Goal: Task Accomplishment & Management: Manage account settings

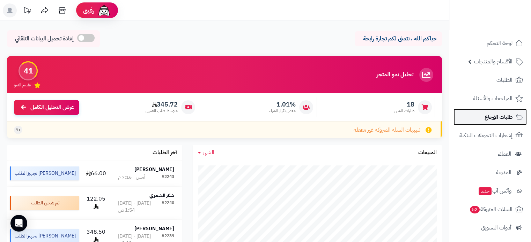
click at [498, 117] on span "طلبات الإرجاع" at bounding box center [498, 117] width 28 height 10
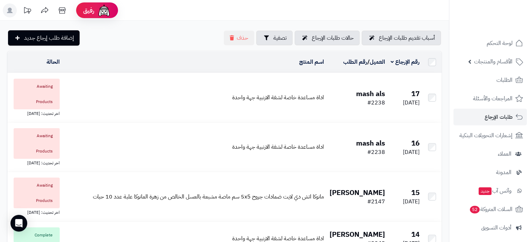
click at [307, 107] on td "اداة مساعدة خاصة لشفة الارنبية جهة واحدة" at bounding box center [194, 97] width 264 height 49
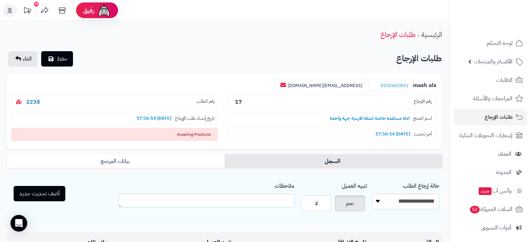
drag, startPoint x: 165, startPoint y: 135, endPoint x: 216, endPoint y: 132, distance: 51.0
click at [216, 132] on span "Awaiting Products" at bounding box center [114, 134] width 207 height 13
click at [202, 134] on span "Awaiting Products" at bounding box center [114, 134] width 207 height 13
click at [497, 119] on span "طلبات الإرجاع" at bounding box center [498, 117] width 28 height 10
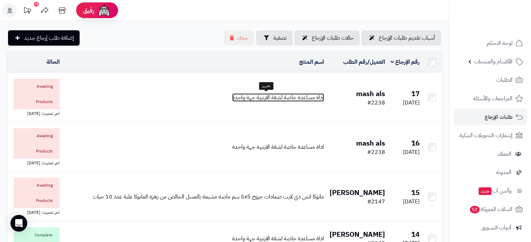
click at [263, 98] on span "اداة مساعدة خاصة لشفة الارنبية جهة واحدة" at bounding box center [278, 97] width 92 height 8
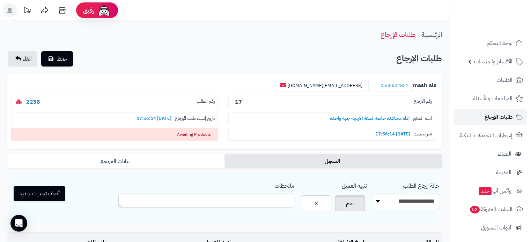
click at [494, 119] on span "طلبات الإرجاع" at bounding box center [498, 117] width 28 height 10
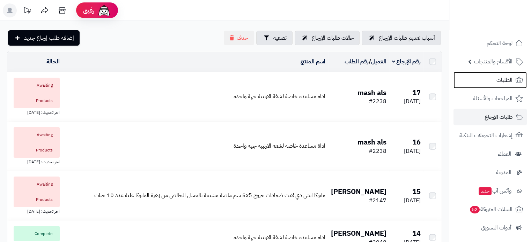
click at [494, 81] on link "الطلبات" at bounding box center [489, 80] width 73 height 17
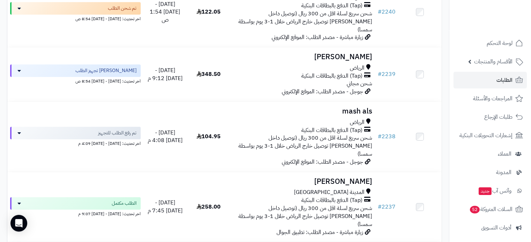
scroll to position [209, 0]
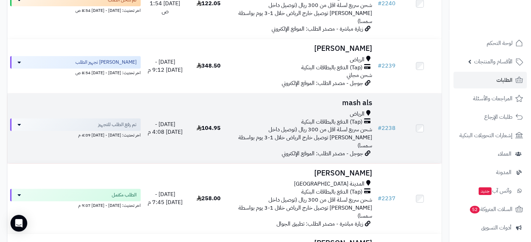
click at [309, 126] on span "شحن سريع لسلة اقل من 300 ريال (توصيل داخل الرياض سريع توصيل خارج الرياض خلال 1-…" at bounding box center [305, 138] width 134 height 24
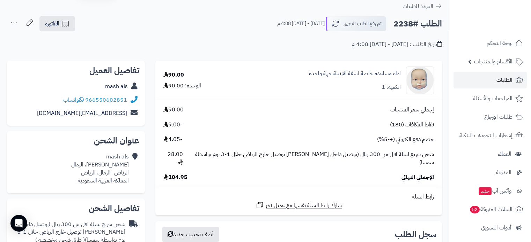
scroll to position [35, 0]
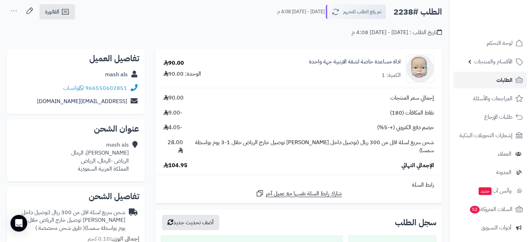
click at [501, 81] on span "الطلبات" at bounding box center [504, 80] width 16 height 10
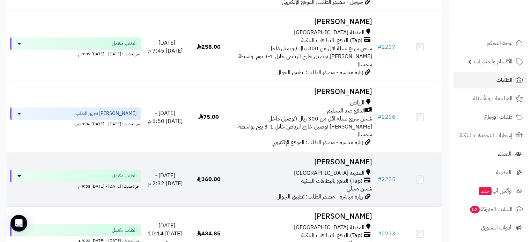
scroll to position [349, 0]
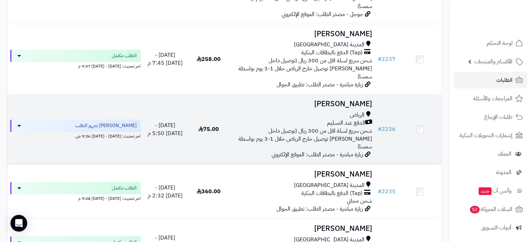
click at [305, 119] on div "الدفع عند التسليم" at bounding box center [302, 123] width 139 height 8
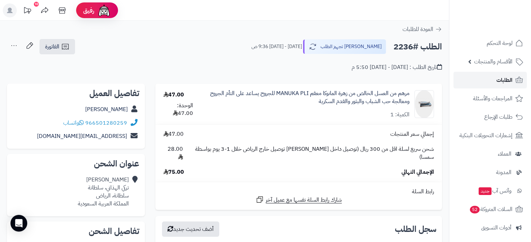
click at [497, 80] on span "الطلبات" at bounding box center [504, 80] width 16 height 10
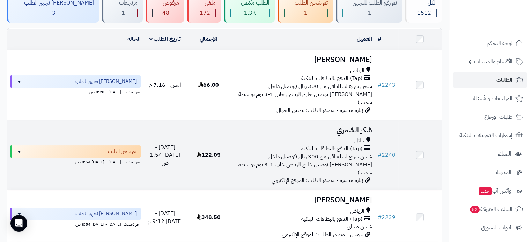
scroll to position [70, 0]
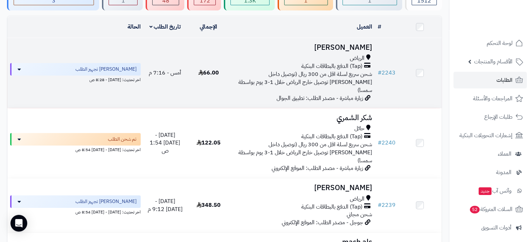
click at [283, 80] on span "شحن سريع لسلة اقل من 300 ريال (توصيل داخل [PERSON_NAME] توصيل خارج الرياض خلال …" at bounding box center [305, 82] width 134 height 24
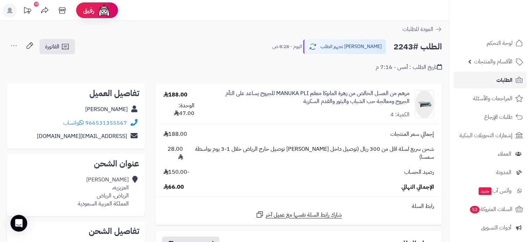
click at [496, 78] on span "الطلبات" at bounding box center [504, 80] width 16 height 10
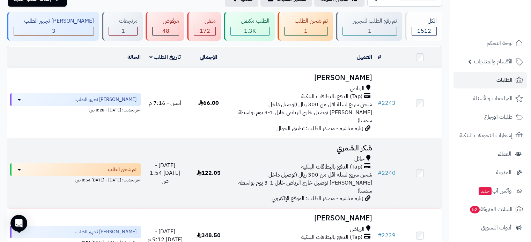
scroll to position [70, 0]
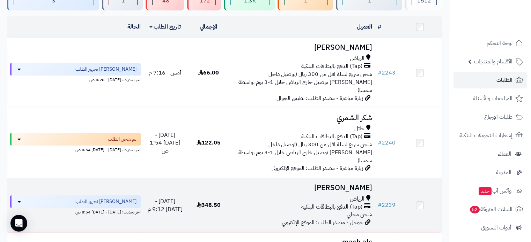
click at [272, 199] on div "الرياض (Tap) الدفع بالبطاقات البنكية شحن مجاني" at bounding box center [302, 207] width 139 height 24
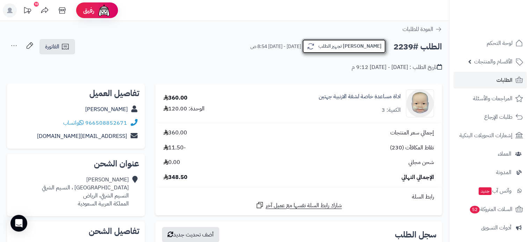
click at [353, 43] on button "[PERSON_NAME] تجهيز الطلب" at bounding box center [344, 46] width 84 height 15
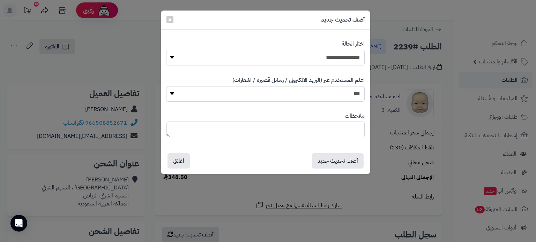
click at [285, 61] on select "**********" at bounding box center [265, 58] width 198 height 16
select select "*"
click at [166, 50] on select "**********" at bounding box center [265, 58] width 198 height 16
click at [339, 165] on button "أضف تحديث جديد" at bounding box center [338, 160] width 52 height 15
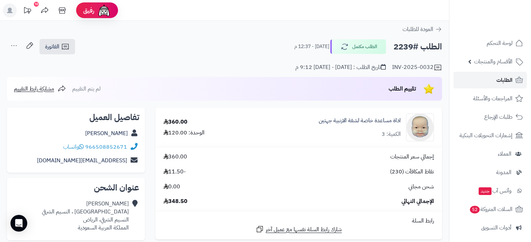
click at [488, 84] on link "الطلبات" at bounding box center [489, 80] width 73 height 17
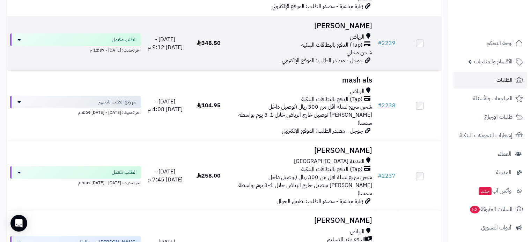
scroll to position [244, 0]
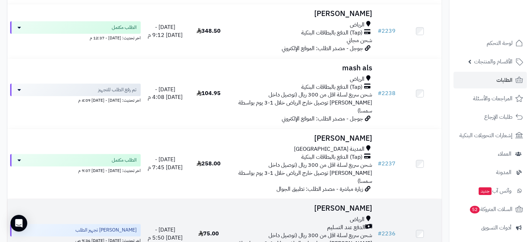
click at [308, 232] on span "شحن سريع لسلة اقل من 300 ريال (توصيل داخل [PERSON_NAME] توصيل خارج الرياض خلال …" at bounding box center [305, 244] width 134 height 24
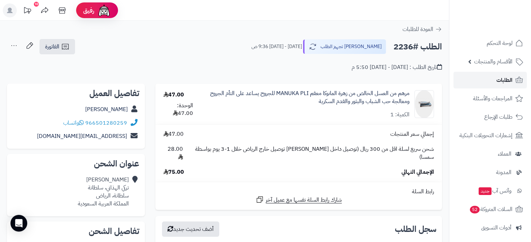
click at [486, 77] on link "الطلبات" at bounding box center [489, 80] width 73 height 17
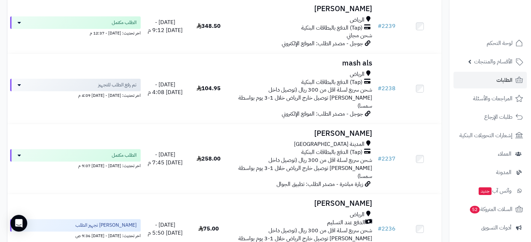
scroll to position [279, 0]
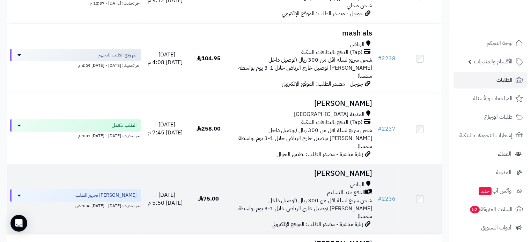
click at [243, 197] on span "شحن سريع لسلة اقل من 300 ريال (توصيل داخل [PERSON_NAME] توصيل خارج الرياض خلال …" at bounding box center [305, 209] width 134 height 24
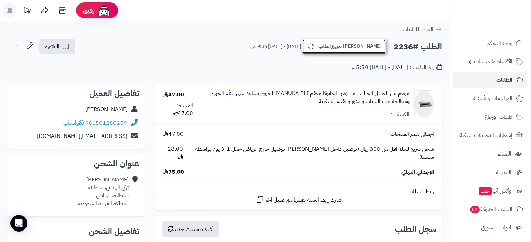
click at [350, 42] on button "[PERSON_NAME] تجهيز الطلب" at bounding box center [344, 46] width 84 height 15
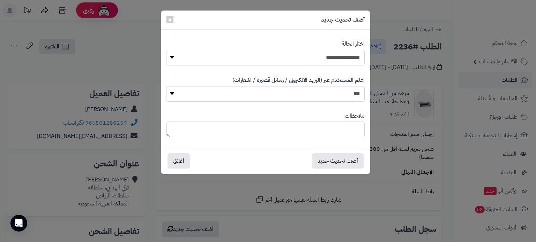
click at [324, 62] on select "**********" at bounding box center [265, 58] width 198 height 16
select select "*"
click at [166, 50] on select "**********" at bounding box center [265, 58] width 198 height 16
click at [327, 159] on button "أضف تحديث جديد" at bounding box center [338, 160] width 52 height 15
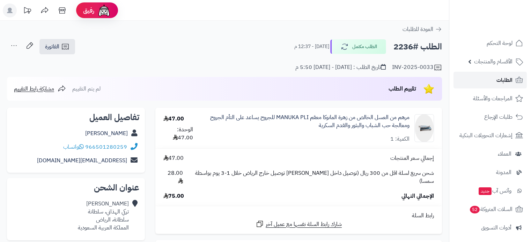
click at [494, 82] on link "الطلبات" at bounding box center [489, 80] width 73 height 17
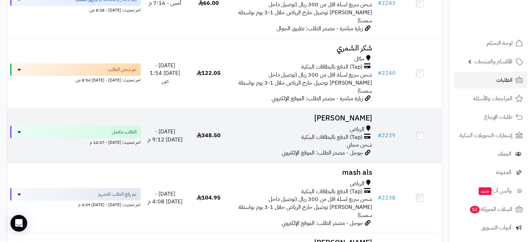
scroll to position [209, 0]
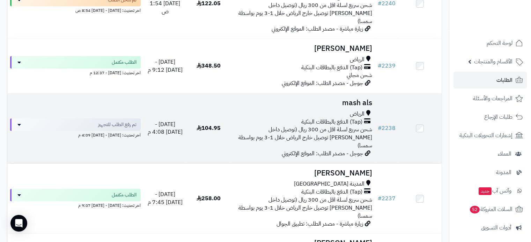
click at [315, 126] on span "شحن سريع لسلة اقل من 300 ريال (توصيل داخل [PERSON_NAME] توصيل خارج الرياض خلال …" at bounding box center [305, 138] width 134 height 24
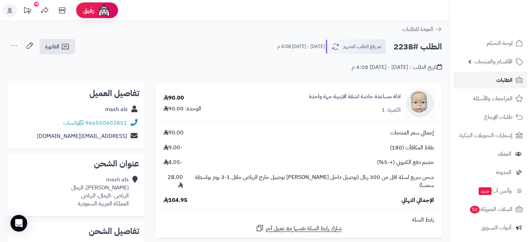
click at [492, 83] on link "الطلبات" at bounding box center [489, 80] width 73 height 17
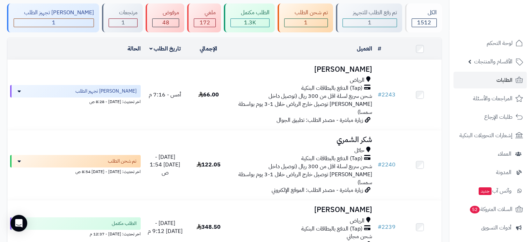
scroll to position [35, 0]
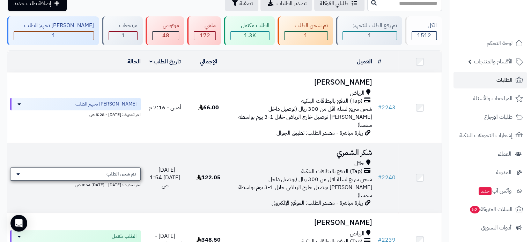
click at [94, 168] on div "تم شحن الطلب" at bounding box center [75, 174] width 130 height 13
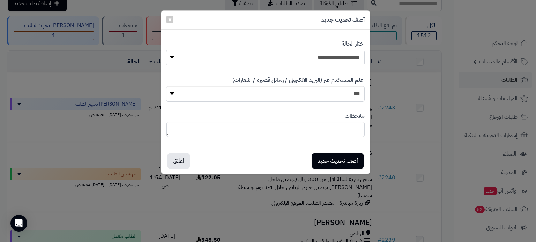
click at [240, 63] on select "**********" at bounding box center [265, 58] width 198 height 16
select select "*"
click at [166, 50] on select "**********" at bounding box center [265, 58] width 198 height 16
click at [342, 164] on button "أضف تحديث جديد" at bounding box center [338, 160] width 52 height 15
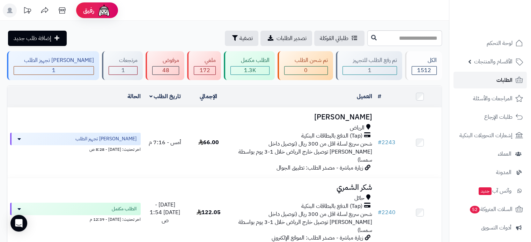
click at [484, 80] on link "الطلبات" at bounding box center [489, 80] width 73 height 17
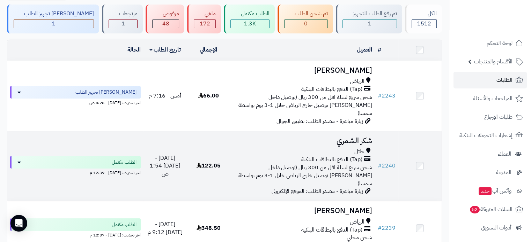
scroll to position [140, 0]
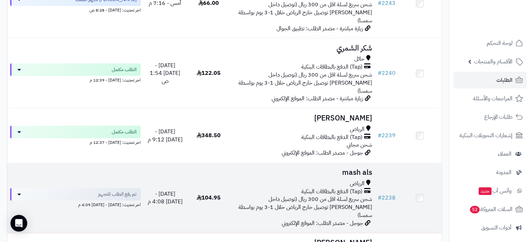
click at [313, 188] on span "(Tap) الدفع بالبطاقات البنكية" at bounding box center [331, 192] width 61 height 8
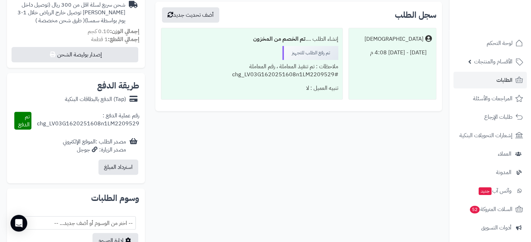
scroll to position [244, 0]
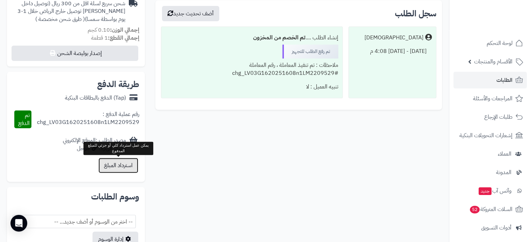
click at [117, 165] on button "استرداد المبلغ" at bounding box center [118, 165] width 40 height 15
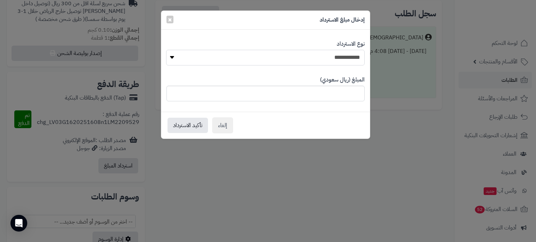
click at [313, 54] on select "**********" at bounding box center [265, 58] width 198 height 16
click at [308, 134] on div "إلغاء تأكيد الاسترداد" at bounding box center [265, 125] width 209 height 27
click at [172, 22] on span "×" at bounding box center [170, 19] width 4 height 10
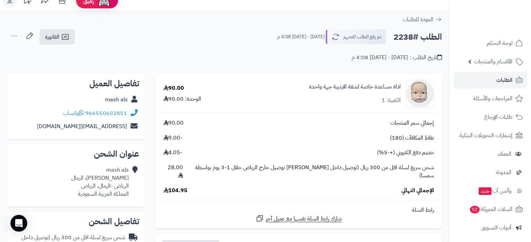
scroll to position [0, 0]
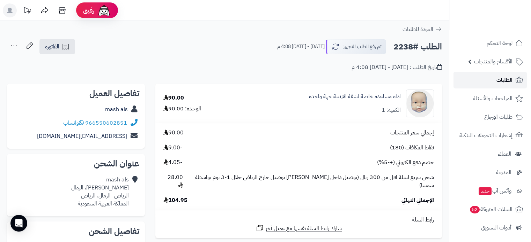
click at [501, 77] on span "الطلبات" at bounding box center [504, 80] width 16 height 10
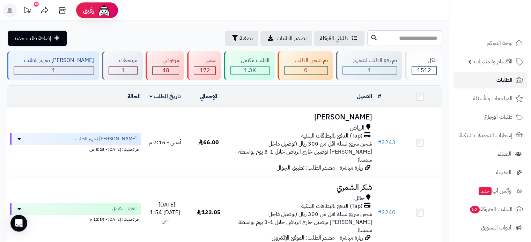
click at [511, 85] on span "الطلبات" at bounding box center [504, 80] width 16 height 10
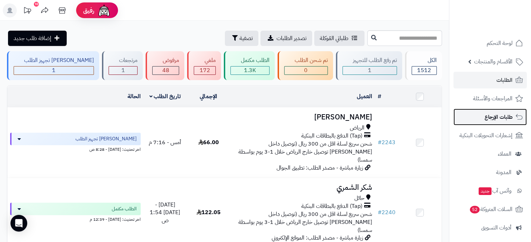
click at [484, 125] on link "طلبات الإرجاع" at bounding box center [489, 117] width 73 height 17
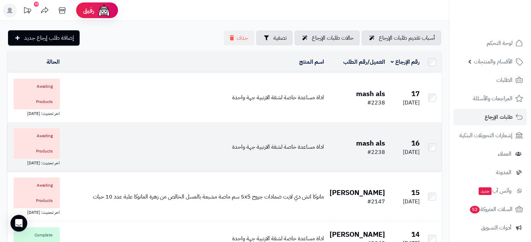
click at [212, 155] on td "اداة مساعدة خاصة لشفة الارنبية جهة واحدة" at bounding box center [194, 147] width 264 height 49
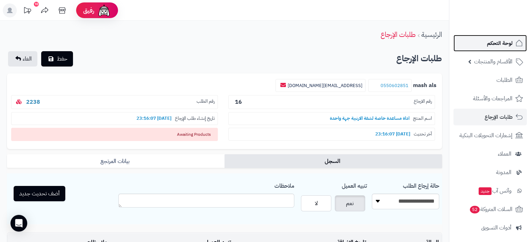
click at [501, 47] on span "لوحة التحكم" at bounding box center [499, 43] width 25 height 10
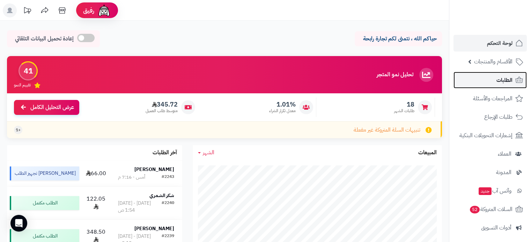
click at [507, 86] on link "الطلبات" at bounding box center [489, 80] width 73 height 17
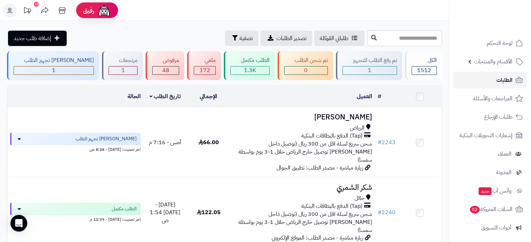
click at [496, 78] on span "الطلبات" at bounding box center [504, 80] width 16 height 10
click at [500, 78] on span "الطلبات" at bounding box center [504, 80] width 16 height 10
